Goal: Task Accomplishment & Management: Manage account settings

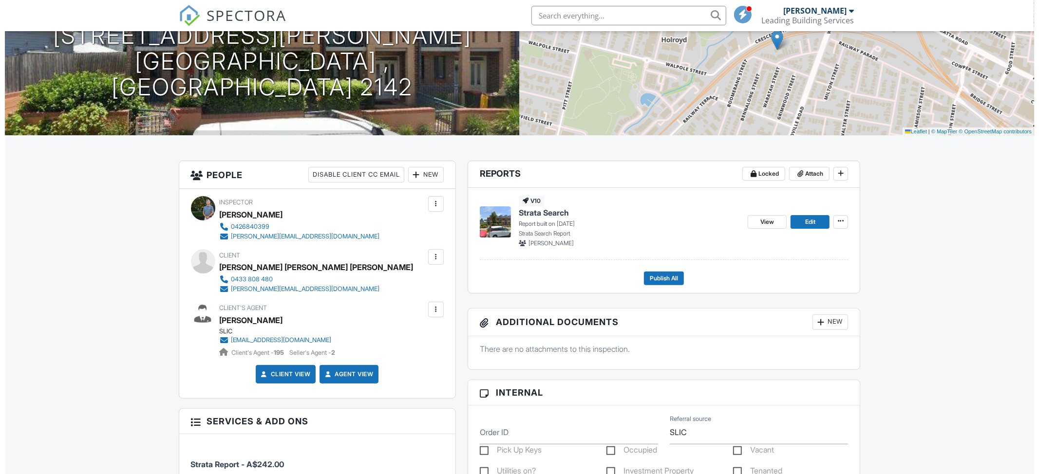
scroll to position [130, 0]
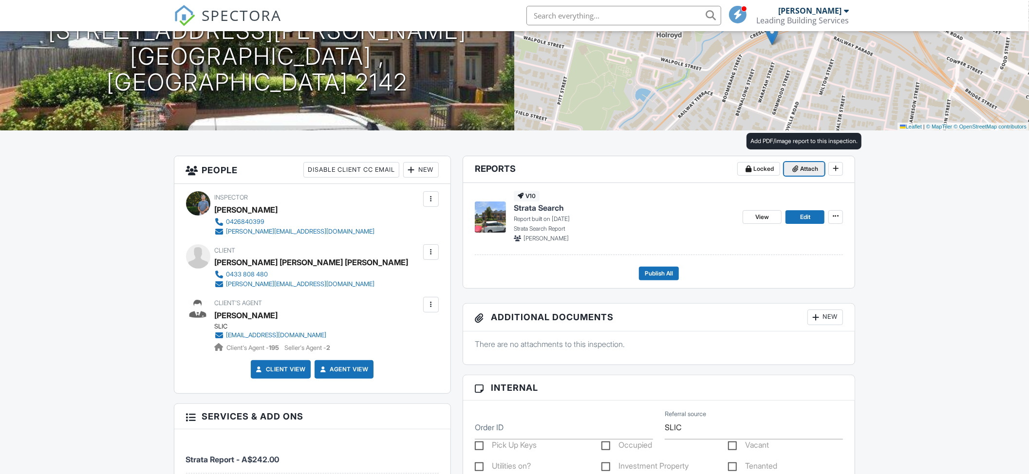
click at [807, 168] on span "Attach" at bounding box center [809, 169] width 18 height 10
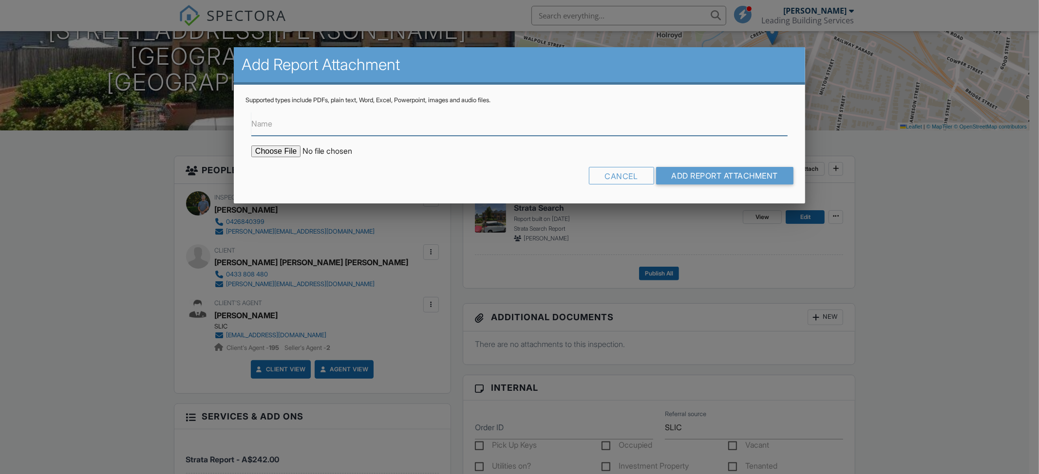
click at [355, 125] on input "Name" at bounding box center [519, 124] width 536 height 24
type input "Strata Reference Doucments"
click at [275, 147] on input "file" at bounding box center [334, 152] width 166 height 12
type input "C:\fakepath\Strata Reference Documents.pdf"
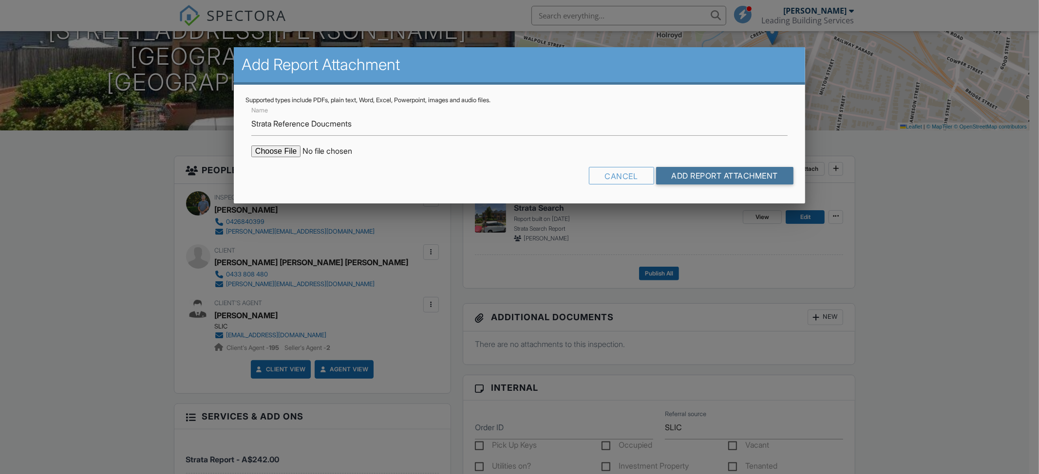
click at [717, 175] on input "Add Report Attachment" at bounding box center [725, 176] width 138 height 18
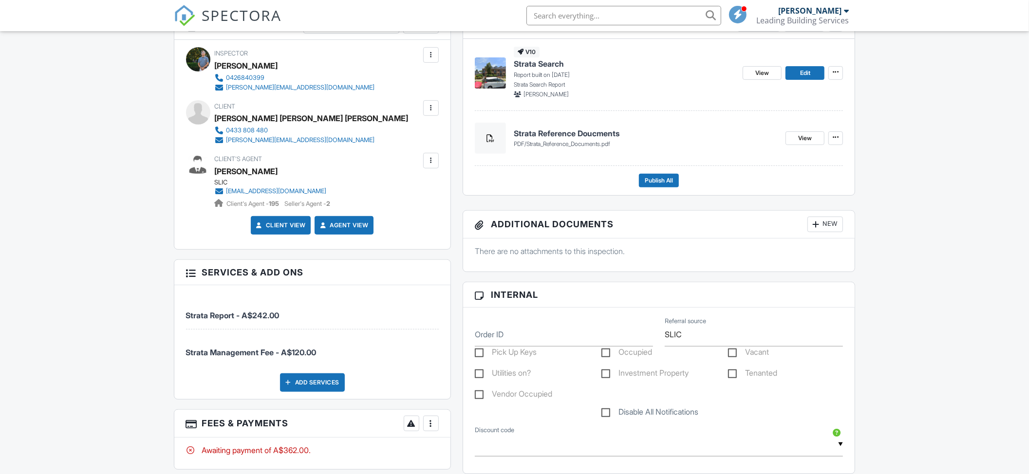
scroll to position [390, 0]
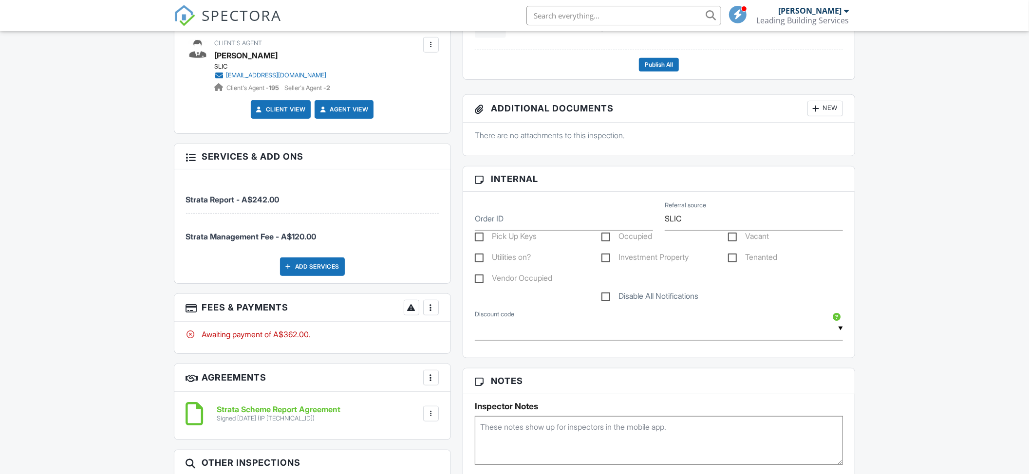
click at [435, 312] on div "More" at bounding box center [431, 308] width 16 height 16
click at [449, 410] on div "Paid In Full" at bounding box center [479, 411] width 94 height 12
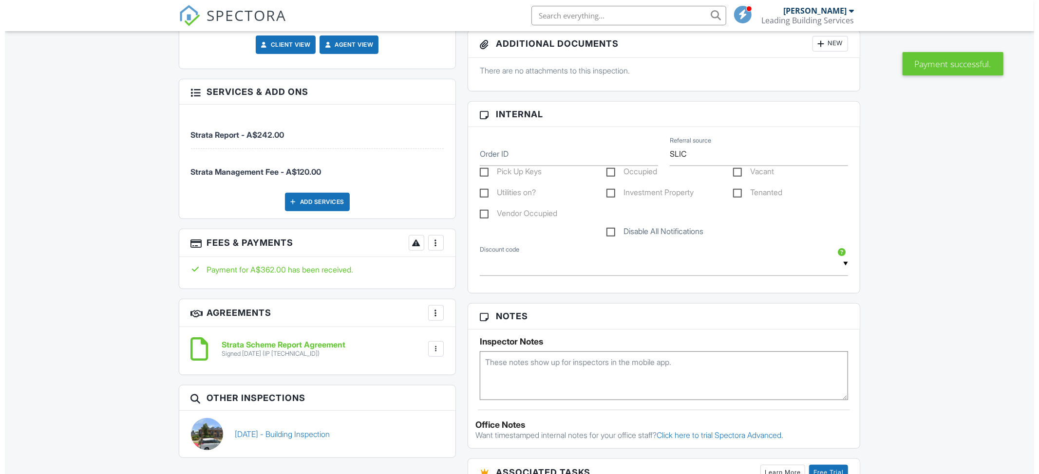
scroll to position [195, 0]
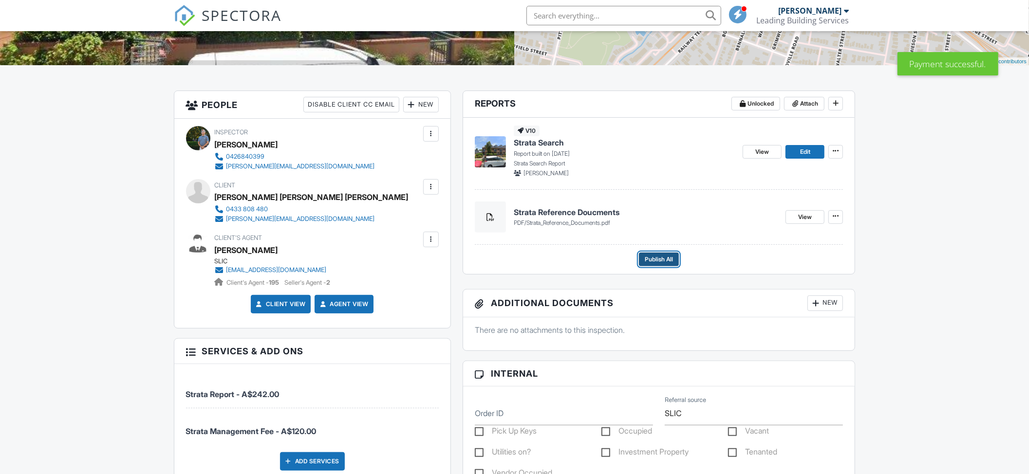
click at [662, 263] on span "Publish All" at bounding box center [659, 260] width 28 height 10
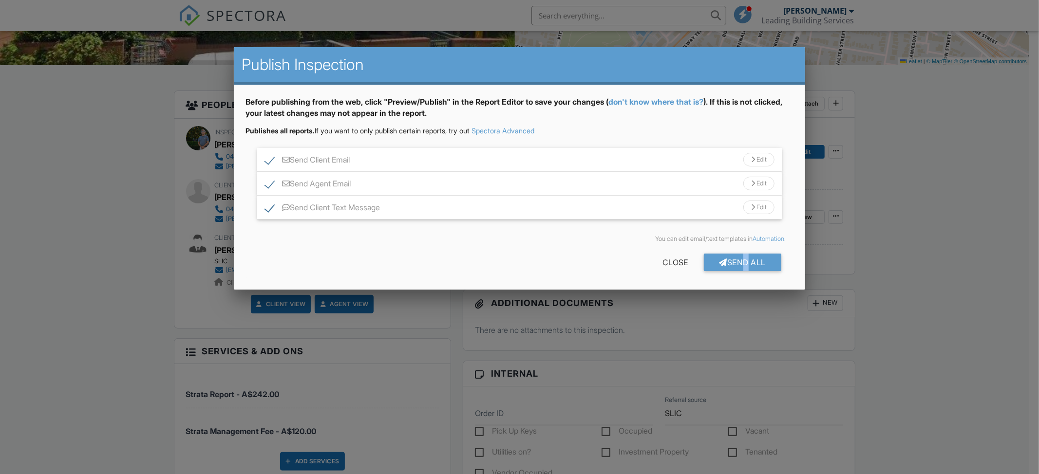
drag, startPoint x: 739, startPoint y: 263, endPoint x: 737, endPoint y: 272, distance: 8.5
click at [741, 263] on div "Send All" at bounding box center [743, 263] width 78 height 18
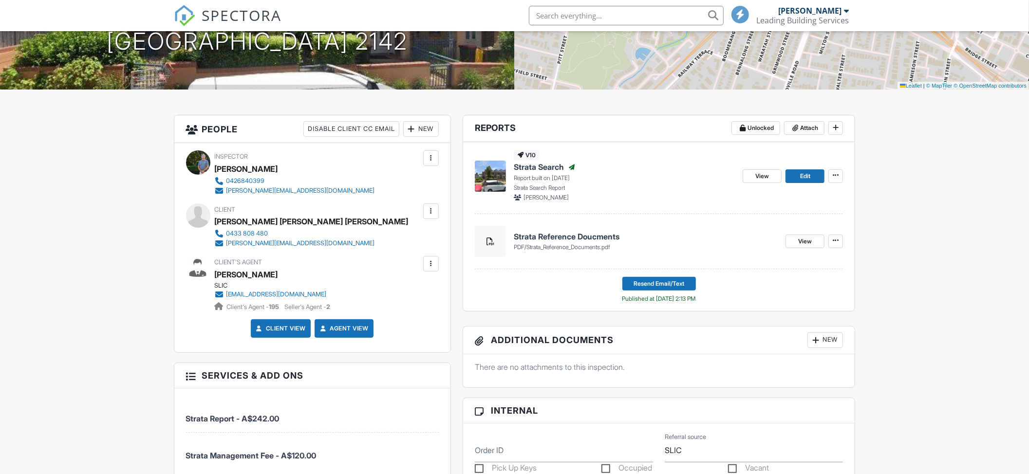
scroll to position [195, 0]
